Goal: Information Seeking & Learning: Learn about a topic

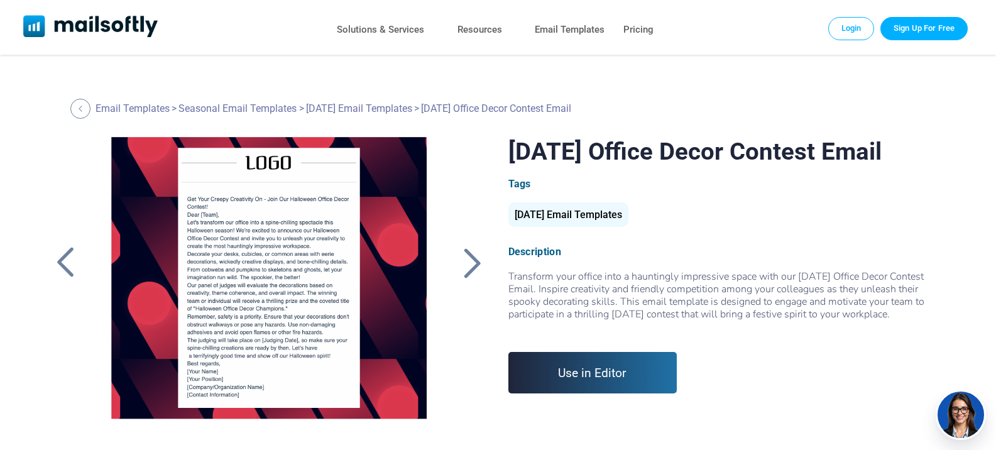
click at [466, 246] on div at bounding box center [471, 262] width 31 height 33
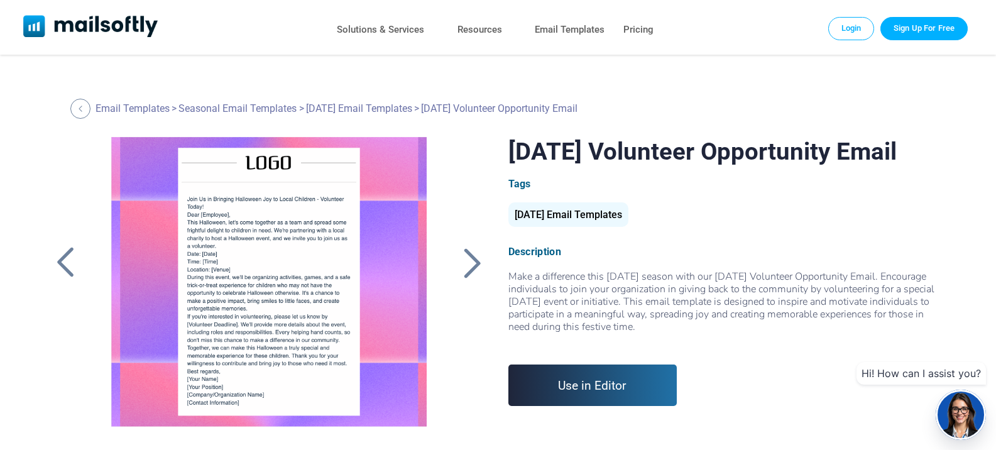
click at [467, 246] on div at bounding box center [471, 262] width 31 height 33
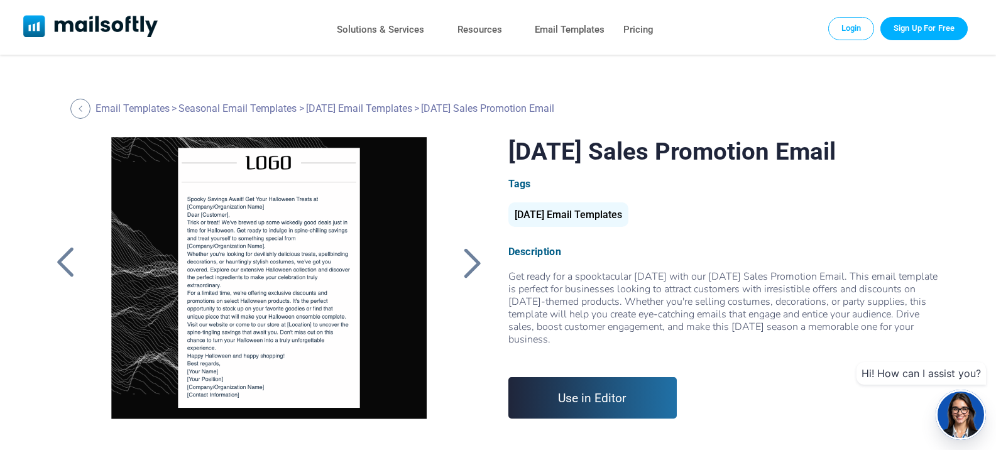
click at [467, 246] on div at bounding box center [471, 262] width 31 height 33
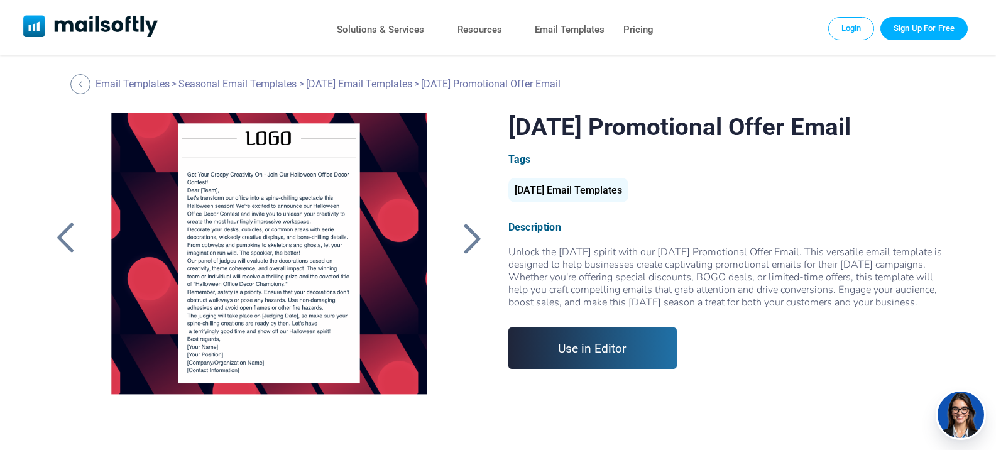
click at [69, 217] on div at bounding box center [72, 238] width 44 height 251
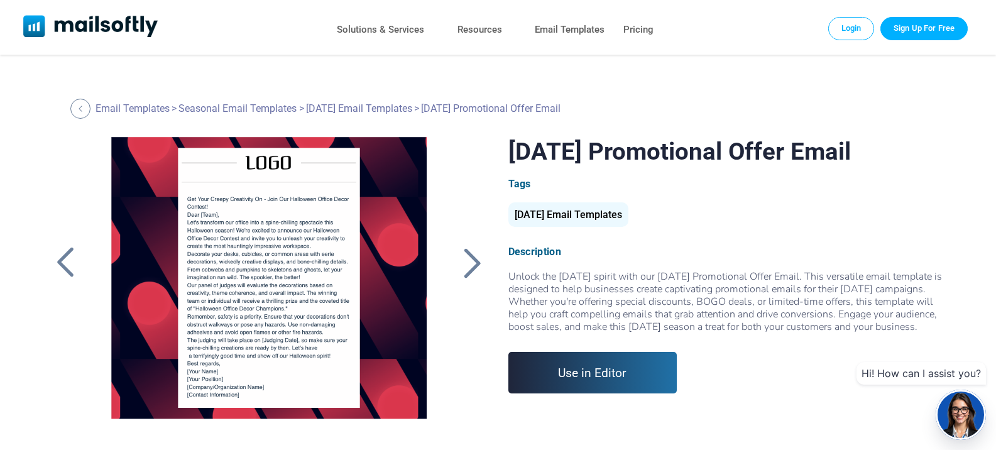
click at [67, 246] on div at bounding box center [65, 262] width 31 height 33
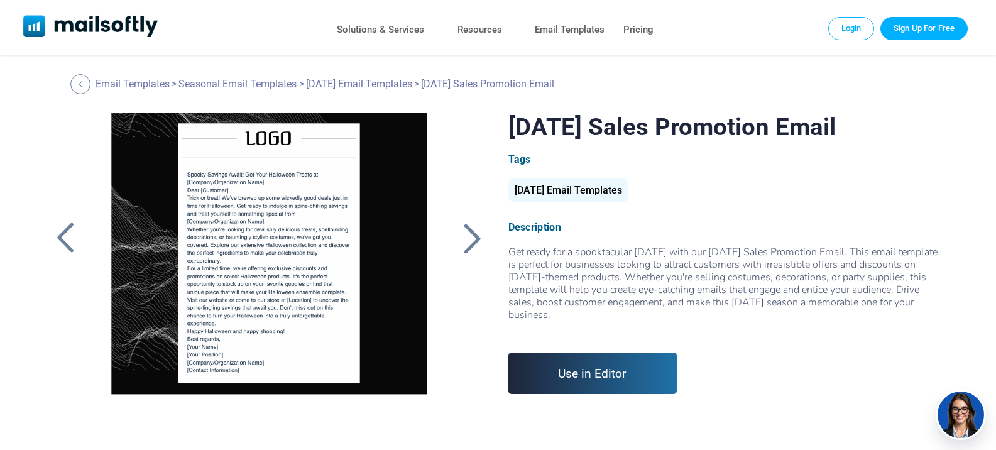
click at [65, 234] on div at bounding box center [65, 238] width 31 height 33
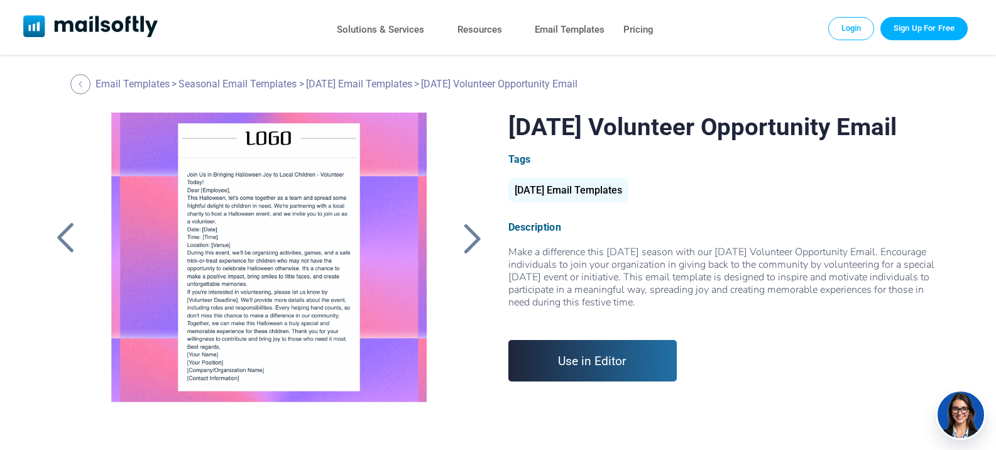
click at [65, 234] on div at bounding box center [65, 238] width 31 height 33
